Goal: Task Accomplishment & Management: Manage account settings

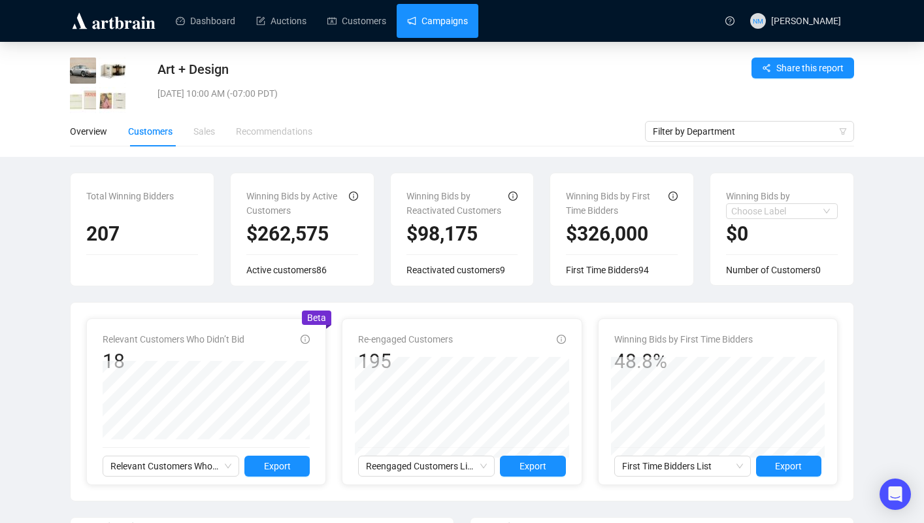
click at [448, 35] on link "Campaigns" at bounding box center [437, 21] width 61 height 34
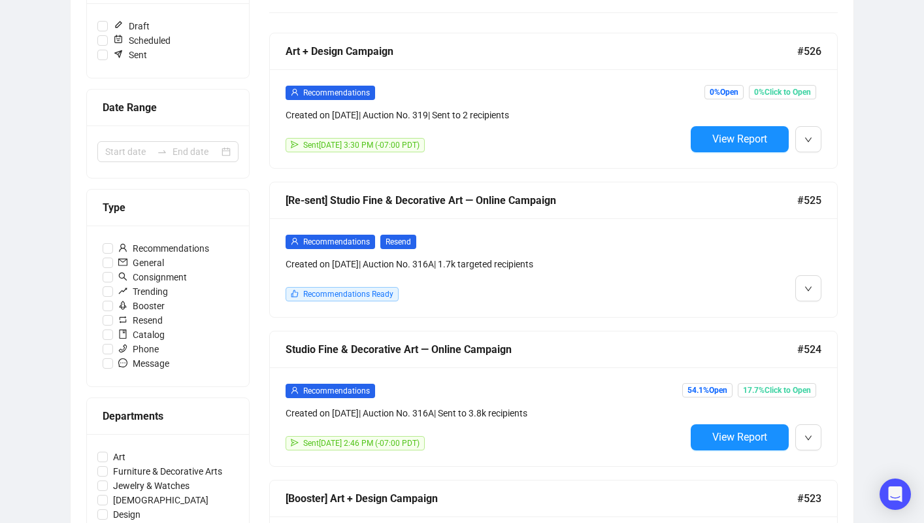
scroll to position [238, 0]
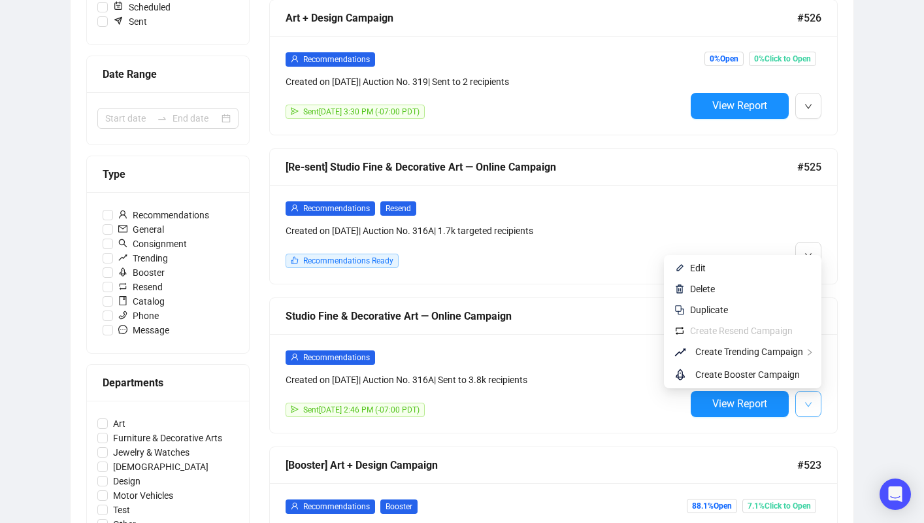
click at [809, 406] on icon "down" at bounding box center [808, 404] width 8 height 8
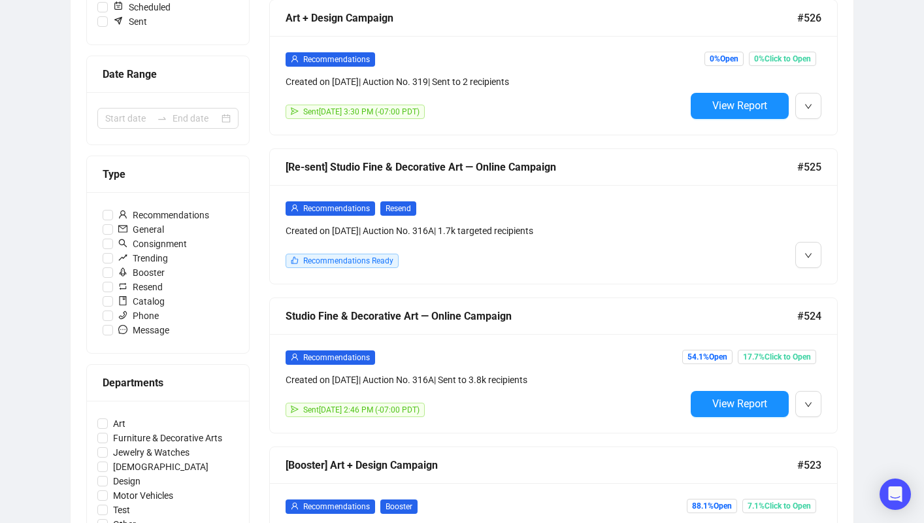
click at [726, 419] on div "Recommendations Created on [DATE] | Auction No. 316A | Sent to 3.8k recipients …" at bounding box center [553, 383] width 567 height 99
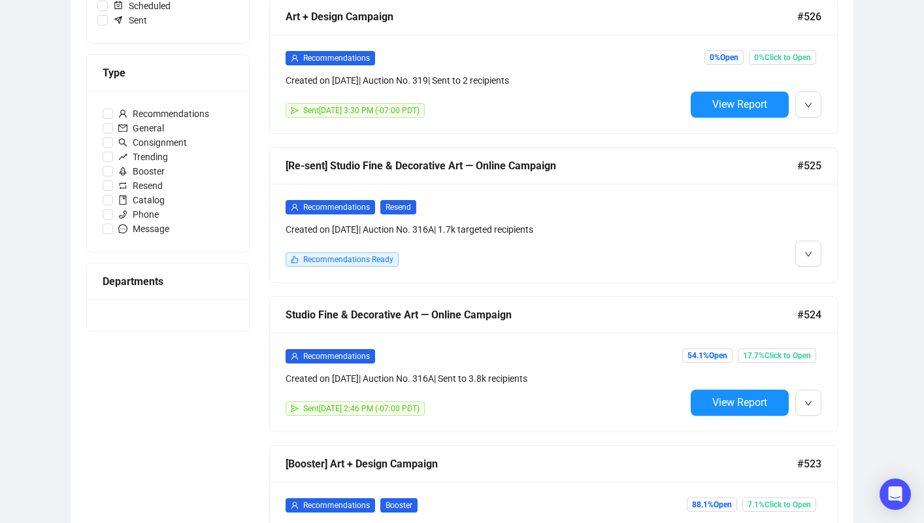
scroll to position [240, 0]
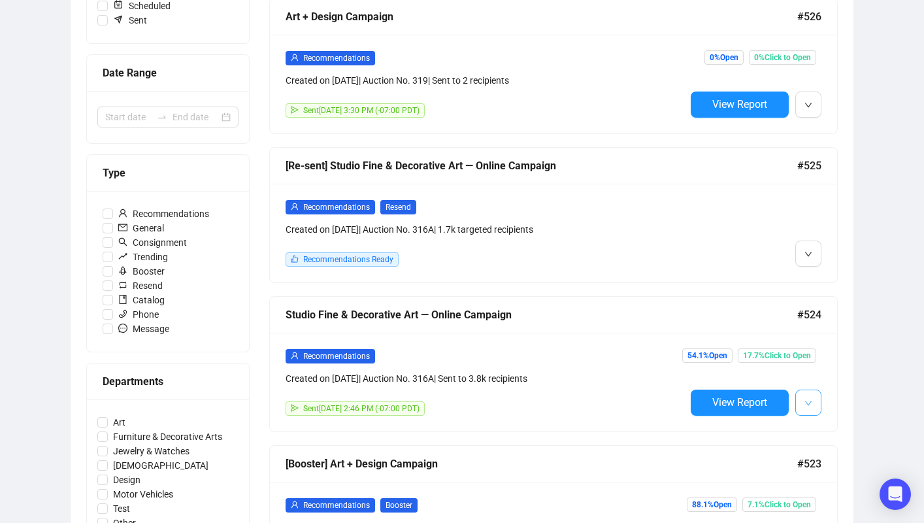
click at [809, 400] on icon "down" at bounding box center [808, 403] width 8 height 8
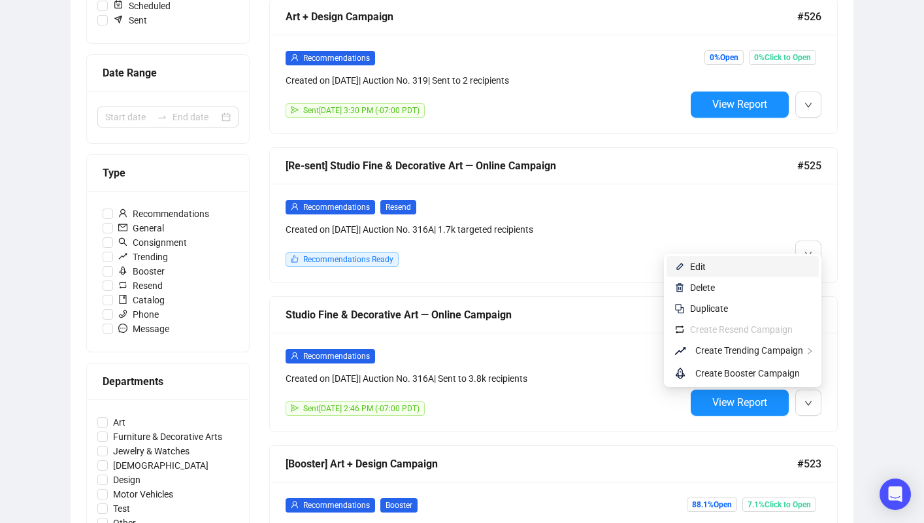
click at [696, 267] on span "Edit" at bounding box center [698, 266] width 16 height 10
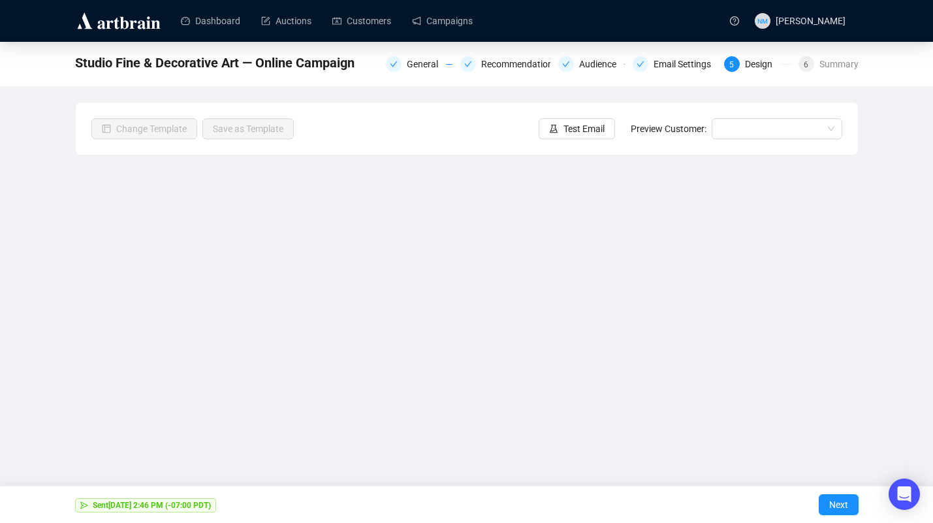
click at [524, 249] on div "Dashboard Auctions Customers Campaigns NM [PERSON_NAME] Studio Fine & Decorativ…" at bounding box center [466, 261] width 933 height 523
click at [419, 304] on div "Dashboard Auctions Customers Campaigns NM [PERSON_NAME] Studio Fine & Decorativ…" at bounding box center [466, 261] width 933 height 523
click at [411, 316] on div "Dashboard Auctions Customers Campaigns NM [PERSON_NAME] Studio Fine & Decorativ…" at bounding box center [466, 261] width 933 height 523
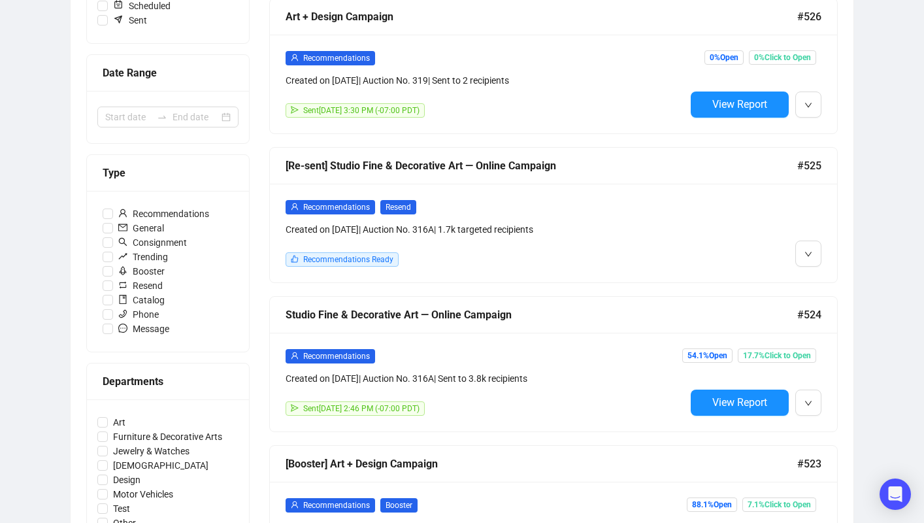
scroll to position [241, 0]
